Goal: Information Seeking & Learning: Learn about a topic

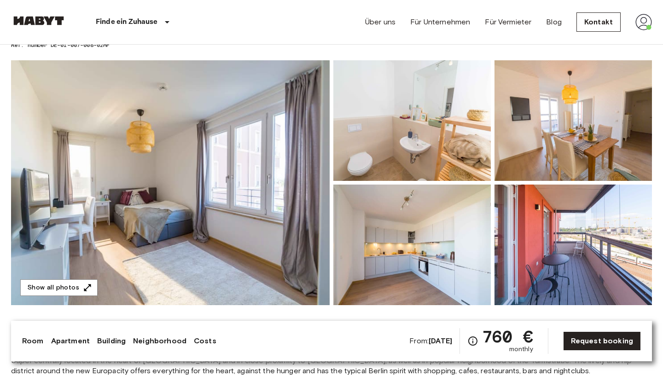
scroll to position [59, 0]
click at [266, 202] on img at bounding box center [170, 182] width 319 height 245
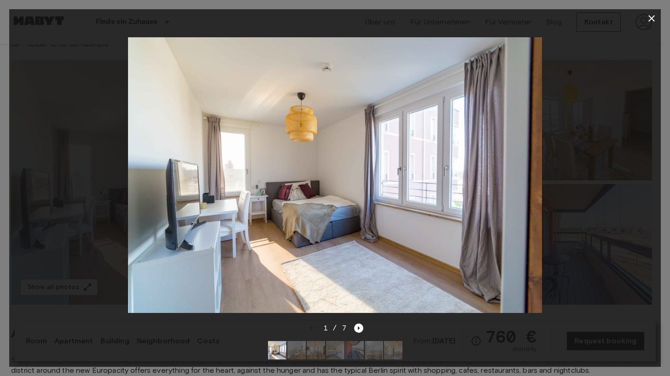
click at [652, 17] on icon "button" at bounding box center [651, 18] width 11 height 11
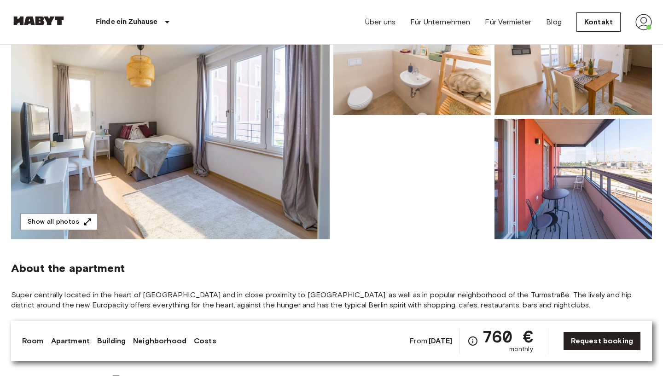
scroll to position [126, 0]
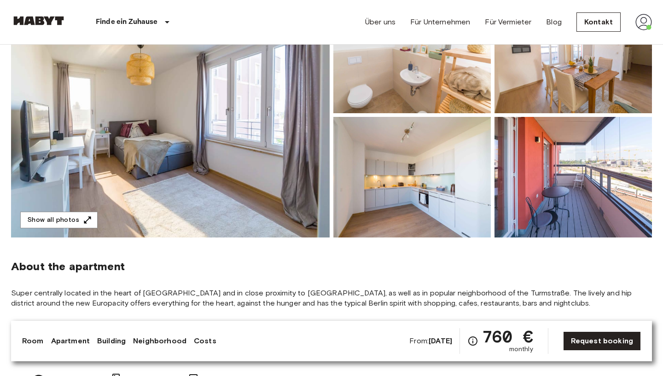
click at [541, 173] on img at bounding box center [574, 177] width 158 height 121
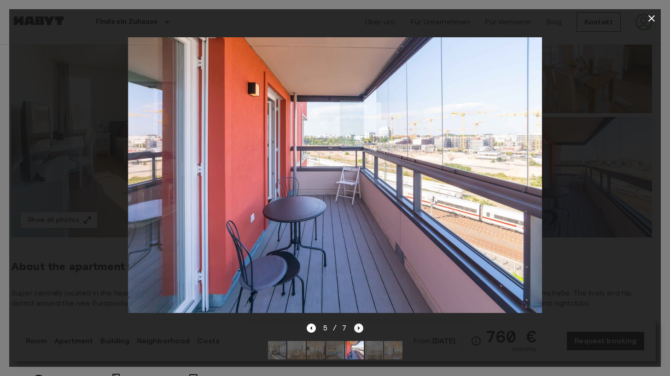
click at [356, 325] on icon "Next image" at bounding box center [358, 328] width 9 height 9
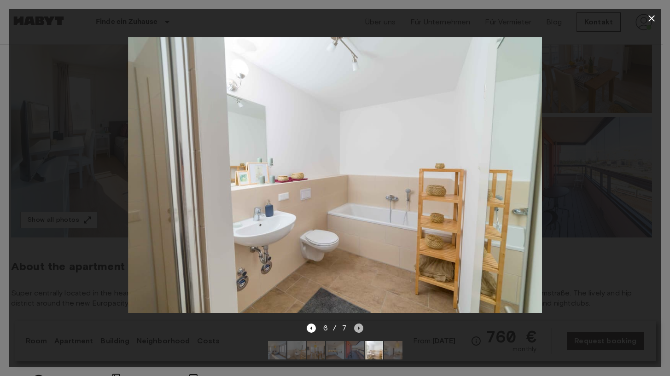
click at [357, 325] on icon "Next image" at bounding box center [358, 328] width 9 height 9
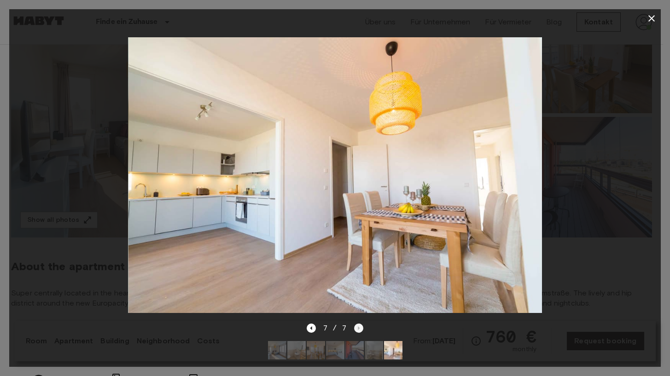
click at [357, 325] on div "7 / 7" at bounding box center [335, 328] width 57 height 11
click at [311, 324] on icon "Previous image" at bounding box center [311, 328] width 9 height 9
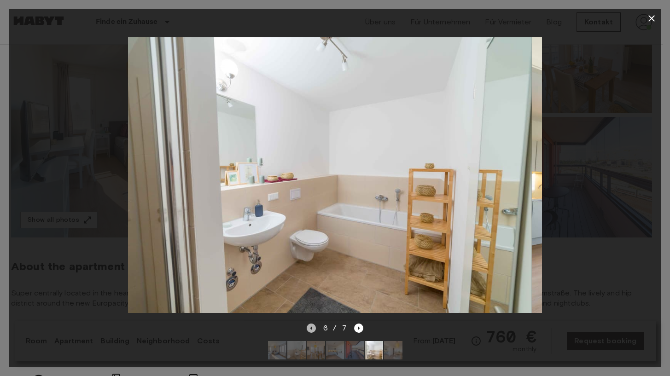
click at [311, 324] on icon "Previous image" at bounding box center [311, 328] width 9 height 9
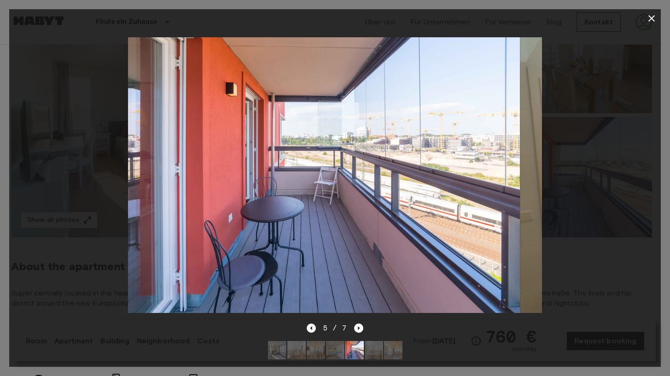
click at [311, 324] on icon "Previous image" at bounding box center [311, 328] width 9 height 9
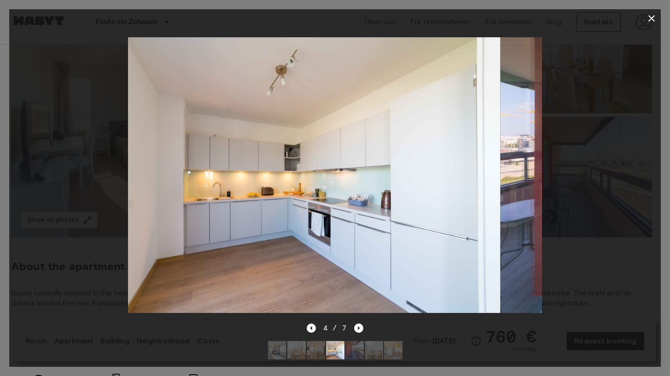
click at [311, 327] on icon "Previous image" at bounding box center [312, 329] width 2 height 4
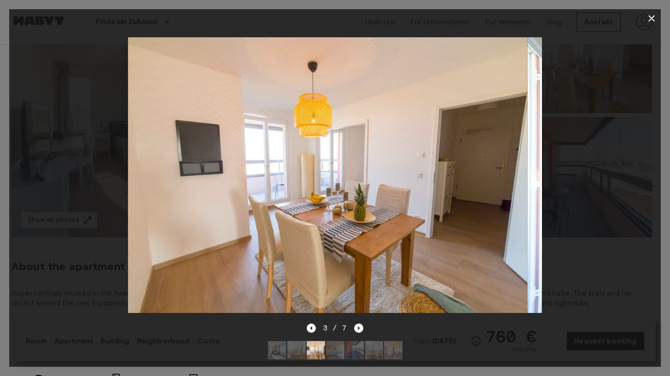
click at [311, 327] on icon "Previous image" at bounding box center [312, 329] width 2 height 4
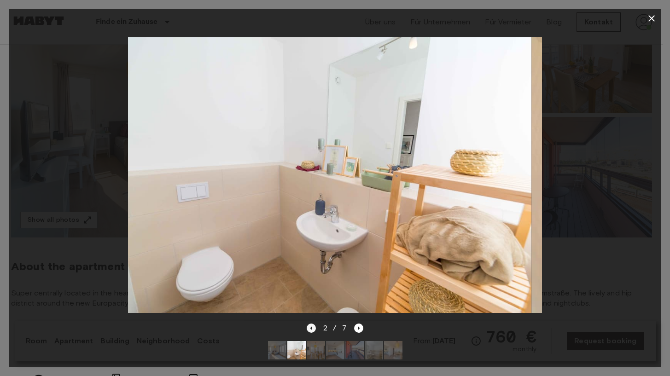
click at [311, 327] on icon "Previous image" at bounding box center [312, 329] width 2 height 4
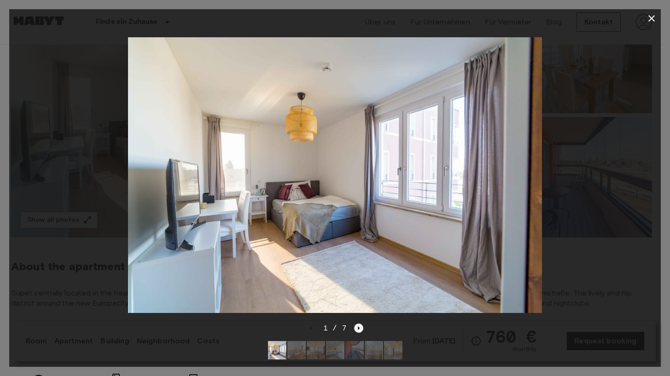
click at [356, 324] on icon "Next image" at bounding box center [358, 328] width 9 height 9
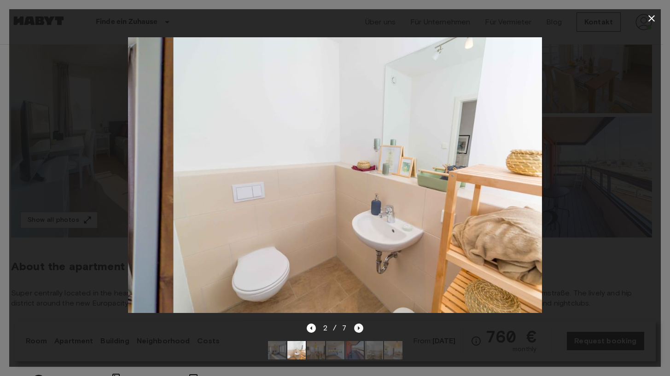
click at [356, 324] on icon "Next image" at bounding box center [358, 328] width 9 height 9
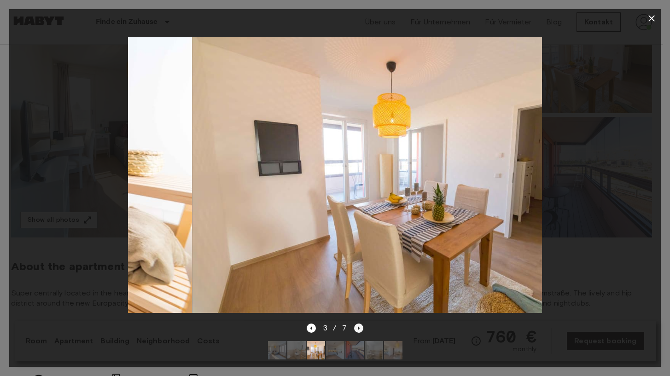
click at [356, 324] on icon "Next image" at bounding box center [358, 328] width 9 height 9
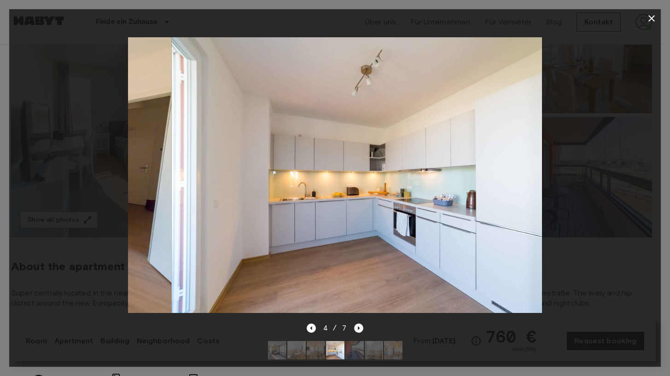
click at [356, 324] on icon "Next image" at bounding box center [358, 328] width 9 height 9
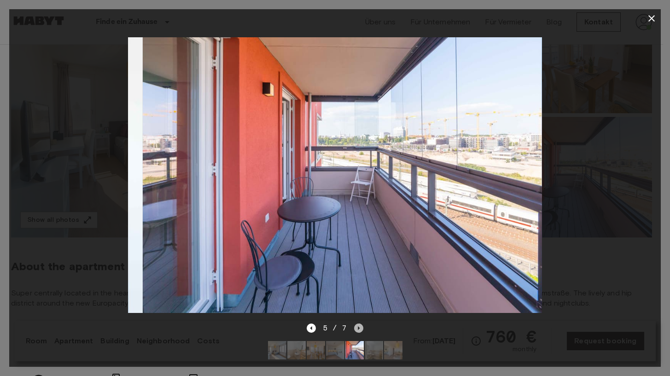
click at [356, 324] on icon "Next image" at bounding box center [358, 328] width 9 height 9
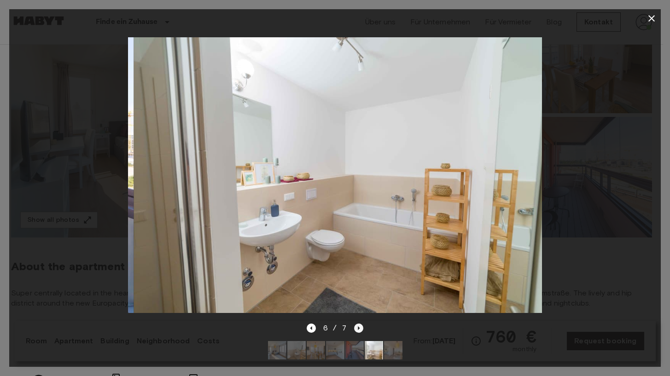
click at [356, 324] on icon "Next image" at bounding box center [358, 328] width 9 height 9
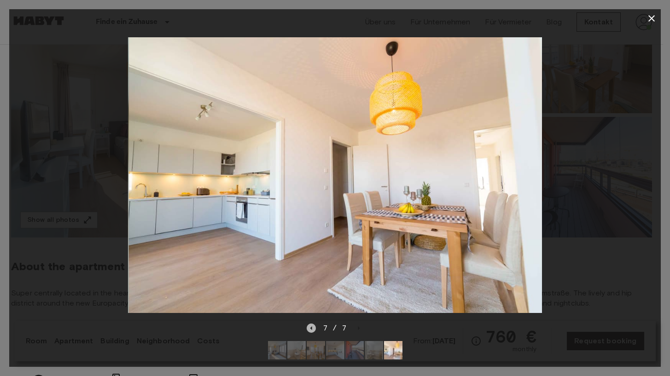
click at [316, 324] on icon "Previous image" at bounding box center [311, 328] width 9 height 9
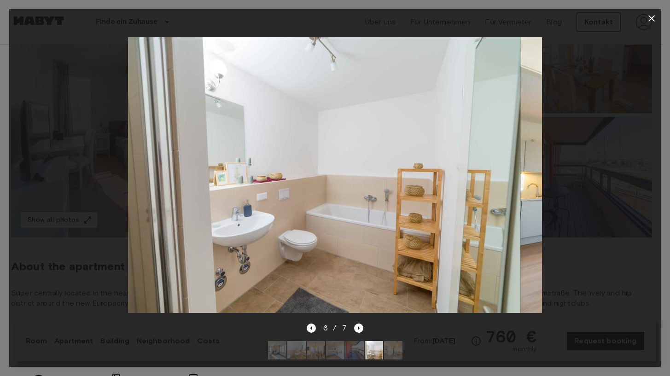
click at [315, 324] on icon "Previous image" at bounding box center [311, 328] width 9 height 9
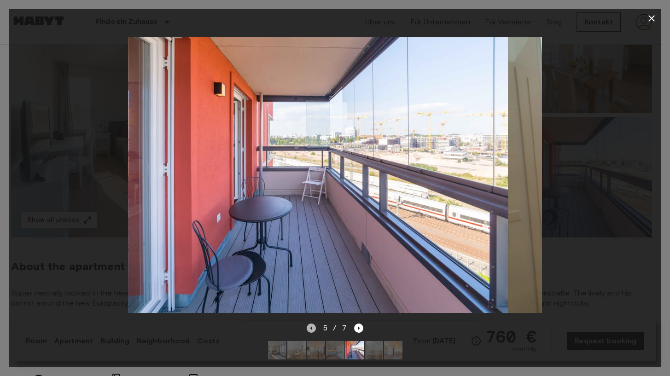
click at [315, 324] on icon "Previous image" at bounding box center [311, 328] width 9 height 9
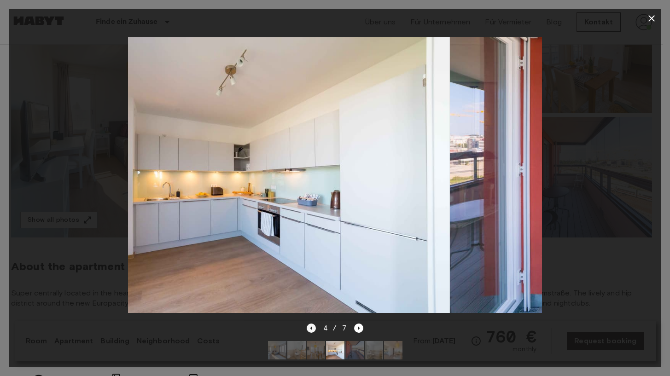
click at [315, 324] on icon "Previous image" at bounding box center [311, 328] width 9 height 9
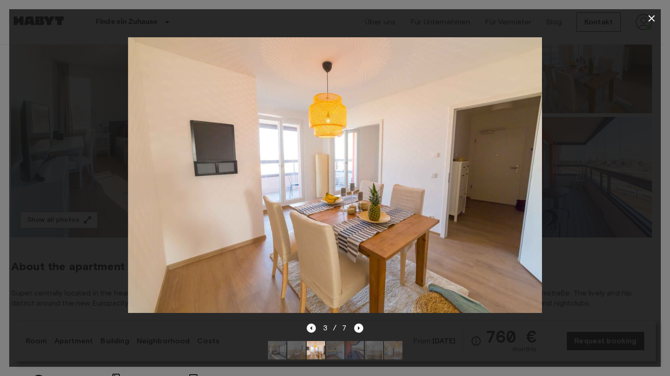
click at [315, 324] on icon "Previous image" at bounding box center [311, 328] width 9 height 9
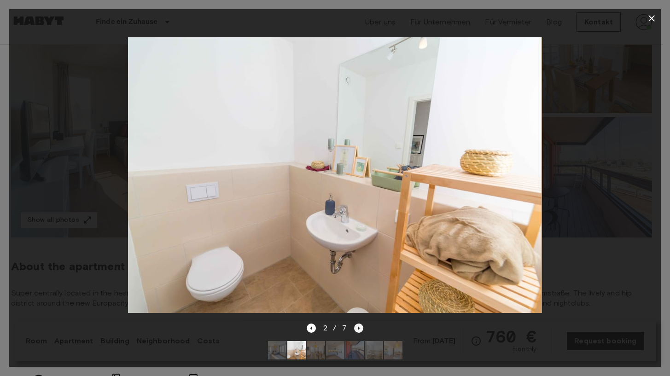
click at [357, 325] on icon "Next image" at bounding box center [358, 328] width 9 height 9
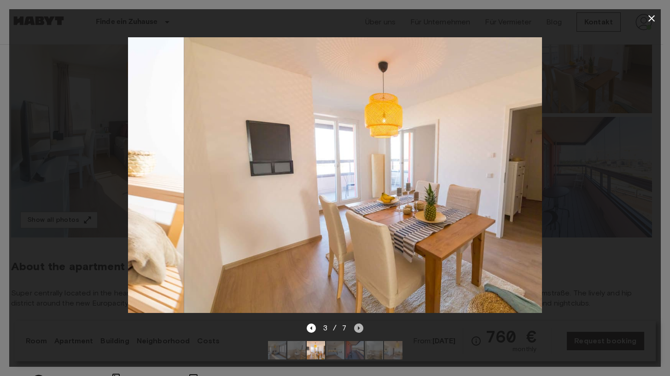
click at [357, 325] on icon "Next image" at bounding box center [358, 328] width 9 height 9
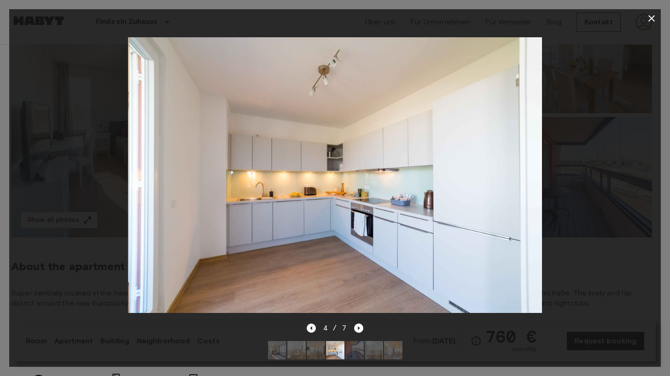
click at [310, 324] on icon "Previous image" at bounding box center [311, 328] width 9 height 9
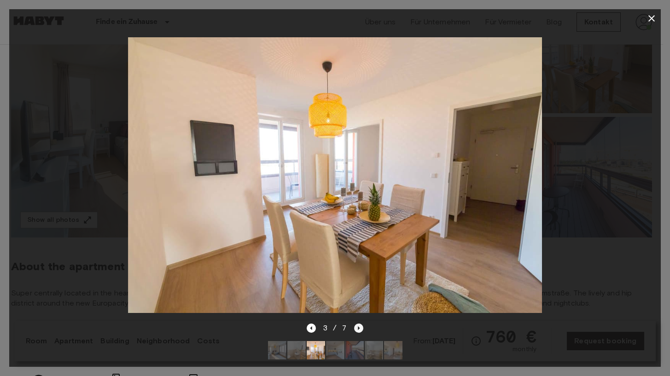
click at [360, 324] on icon "Next image" at bounding box center [358, 328] width 9 height 9
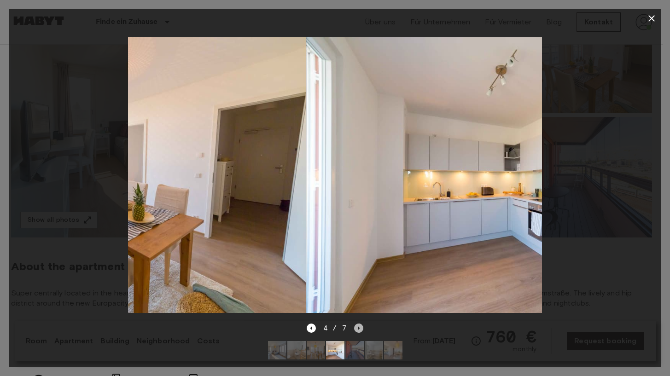
click at [360, 324] on icon "Next image" at bounding box center [358, 328] width 9 height 9
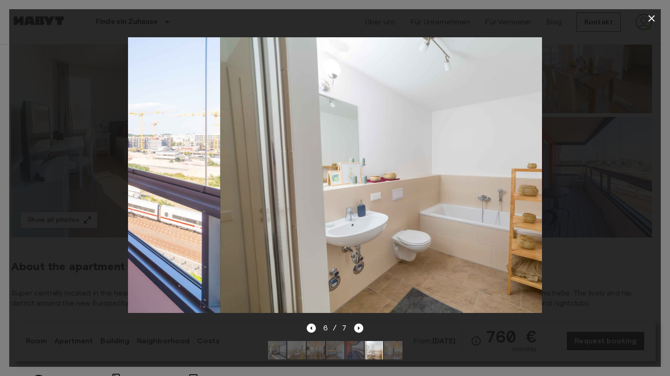
click at [602, 227] on div at bounding box center [335, 175] width 652 height 295
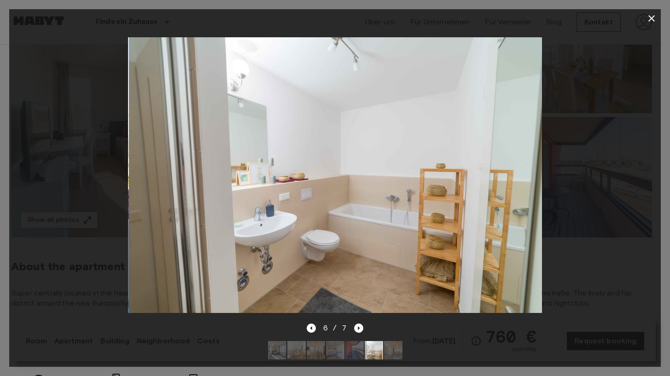
click at [594, 219] on div at bounding box center [335, 175] width 652 height 295
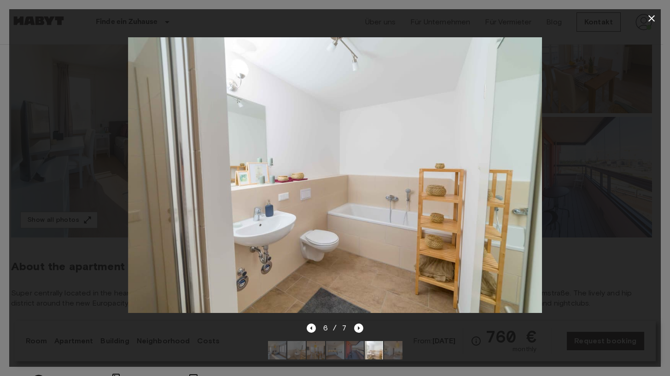
click at [649, 19] on icon "button" at bounding box center [651, 18] width 11 height 11
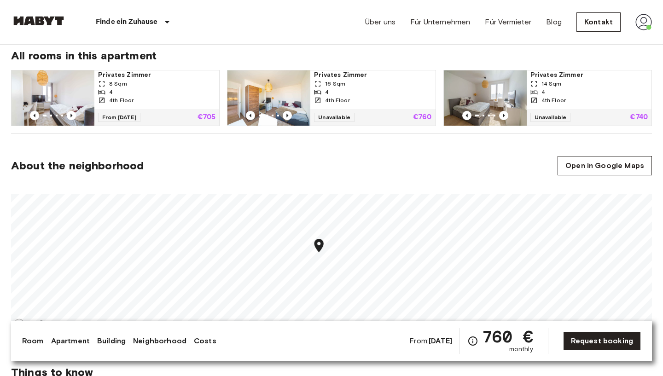
scroll to position [552, 0]
